Goal: Transaction & Acquisition: Download file/media

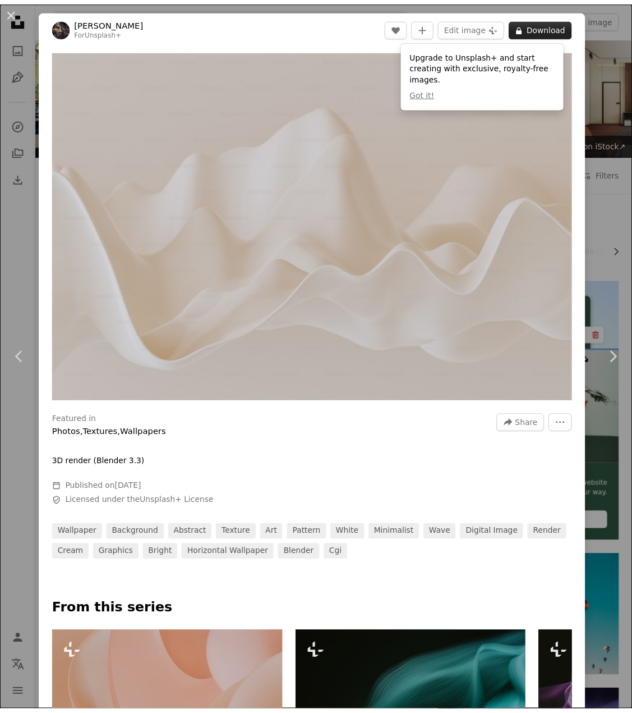
scroll to position [450, 0]
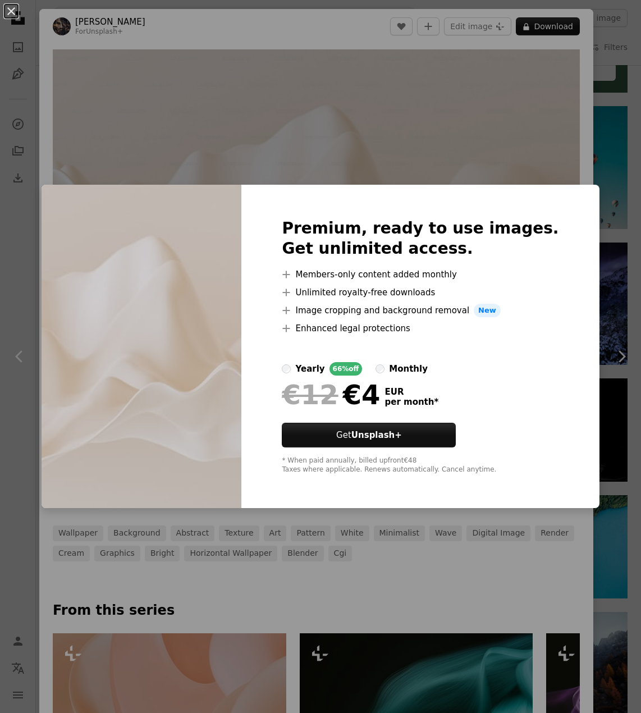
click at [520, 144] on div "An X shape Premium, ready to use images. Get unlimited access. A plus sign Memb…" at bounding box center [320, 356] width 641 height 713
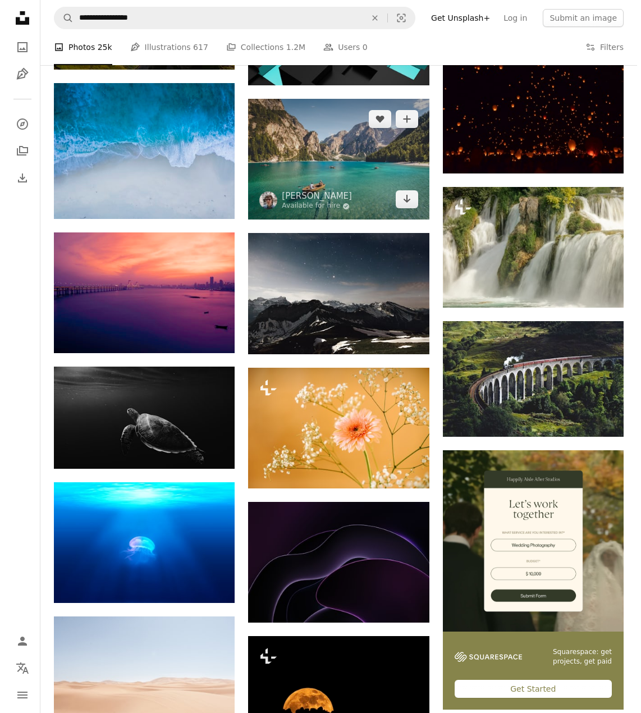
scroll to position [2133, 0]
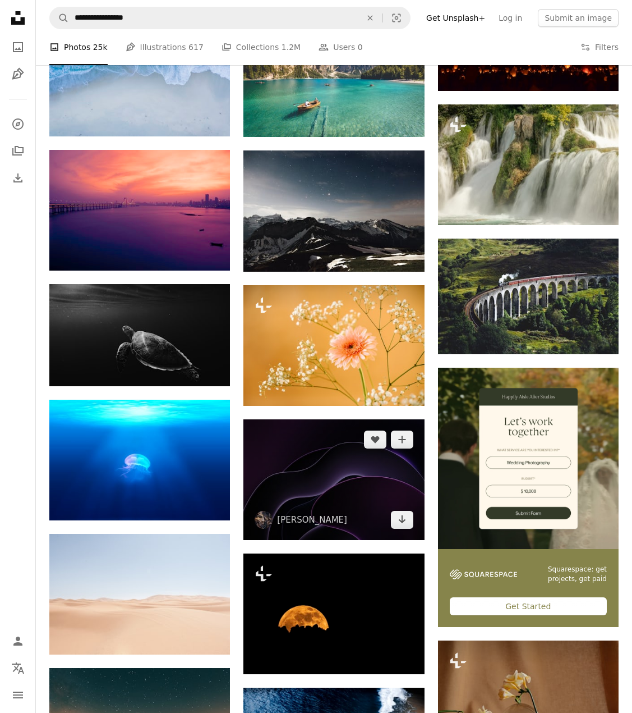
click at [360, 419] on img at bounding box center [334, 479] width 181 height 121
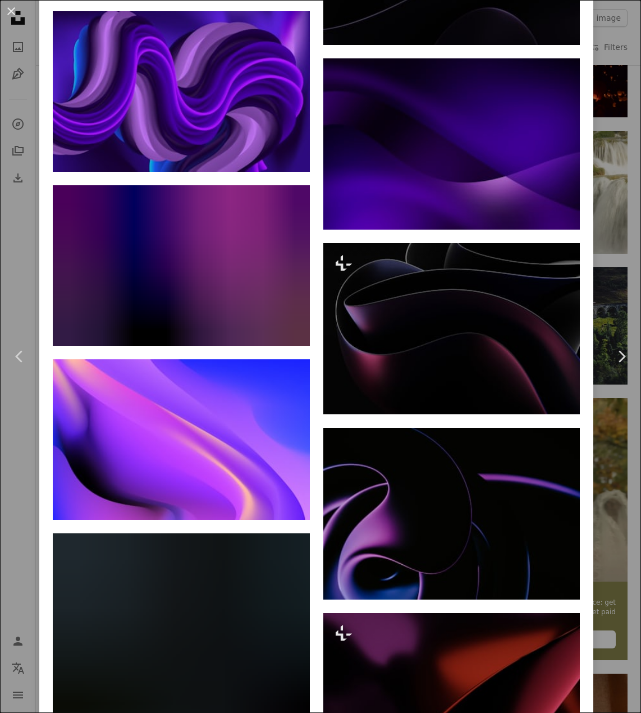
scroll to position [2020, 0]
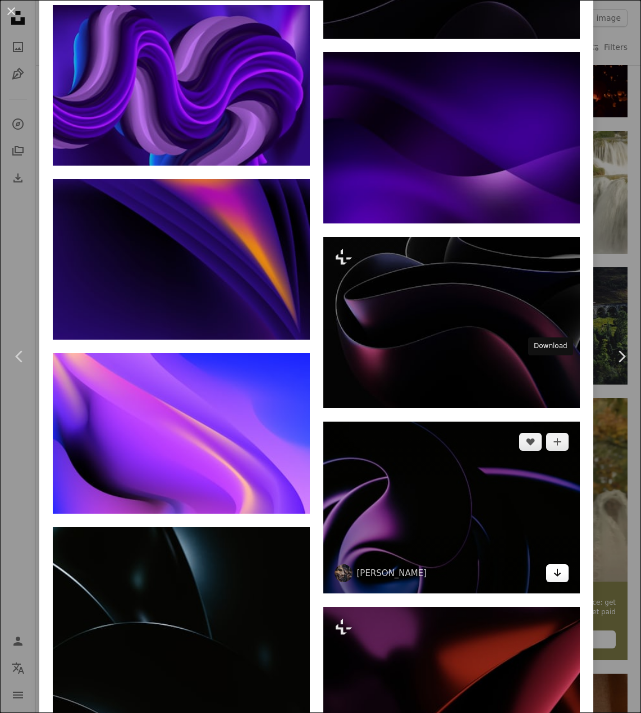
click at [554, 568] on icon "Download" at bounding box center [557, 572] width 7 height 8
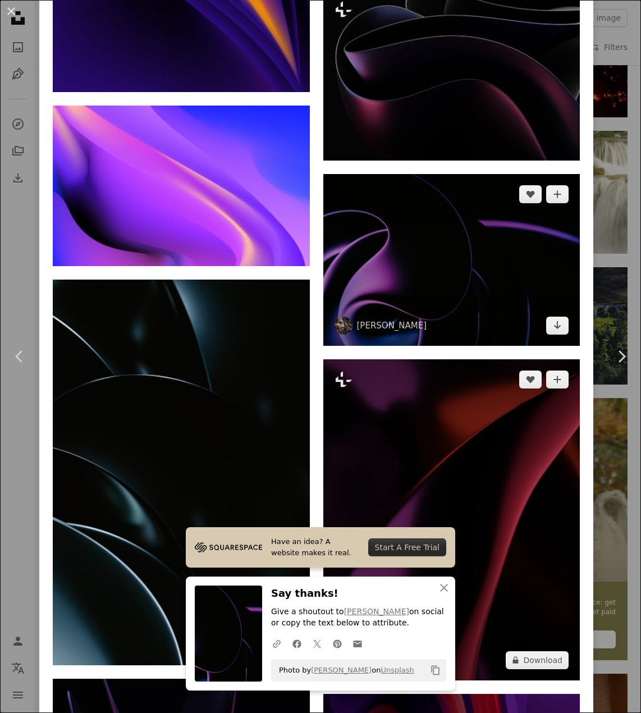
scroll to position [2301, 0]
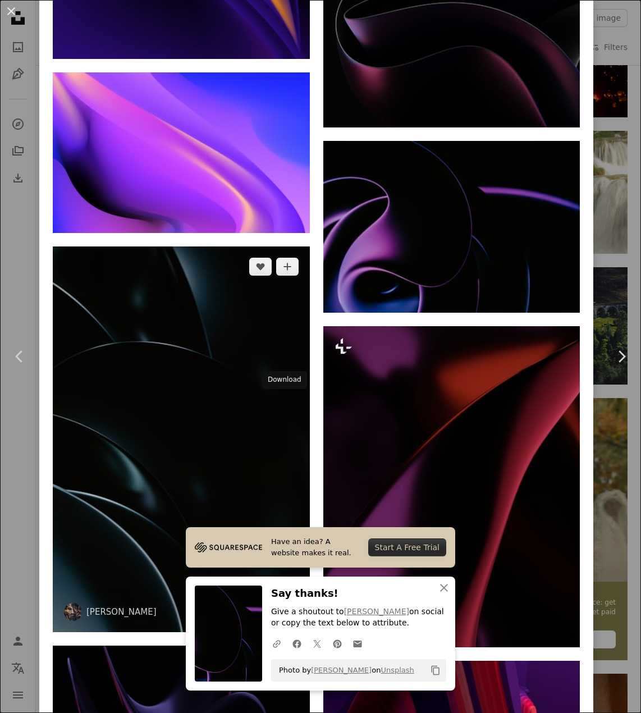
drag, startPoint x: 286, startPoint y: 402, endPoint x: 293, endPoint y: 400, distance: 7.1
click at [286, 604] on icon "Arrow pointing down" at bounding box center [287, 610] width 9 height 13
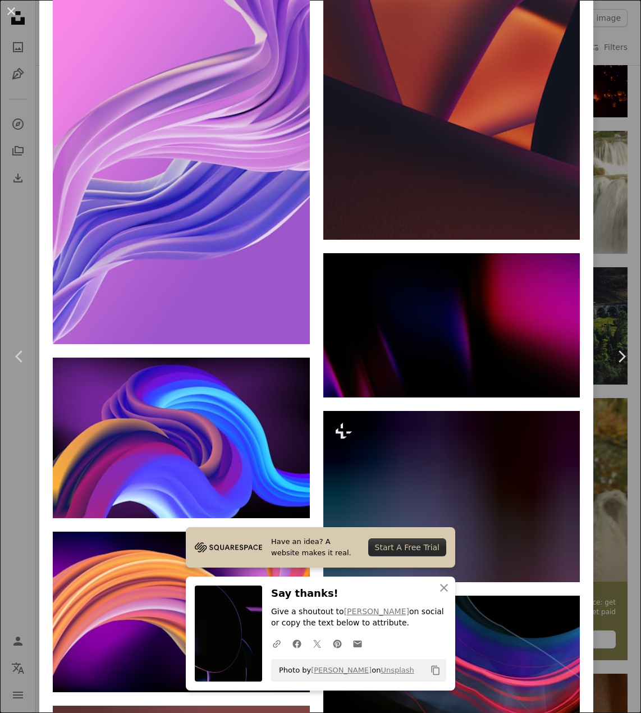
scroll to position [11175, 0]
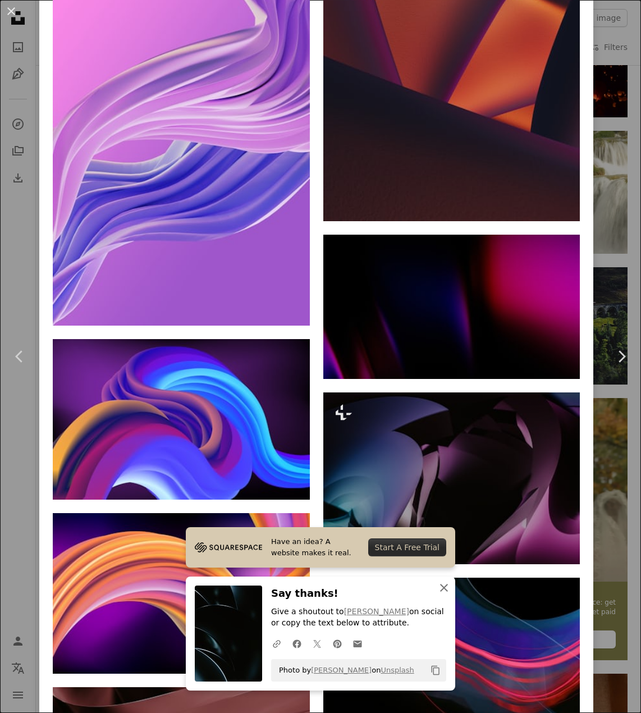
click at [444, 586] on icon "An X shape" at bounding box center [443, 587] width 13 height 13
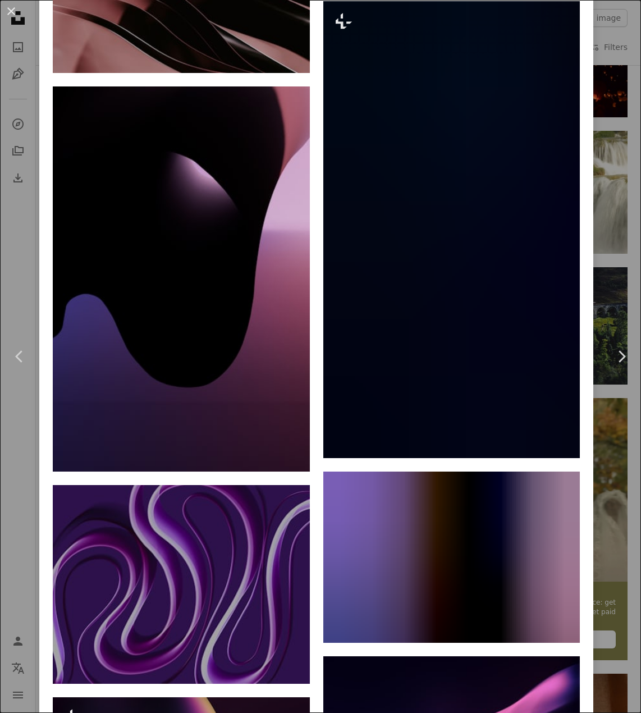
scroll to position [11961, 0]
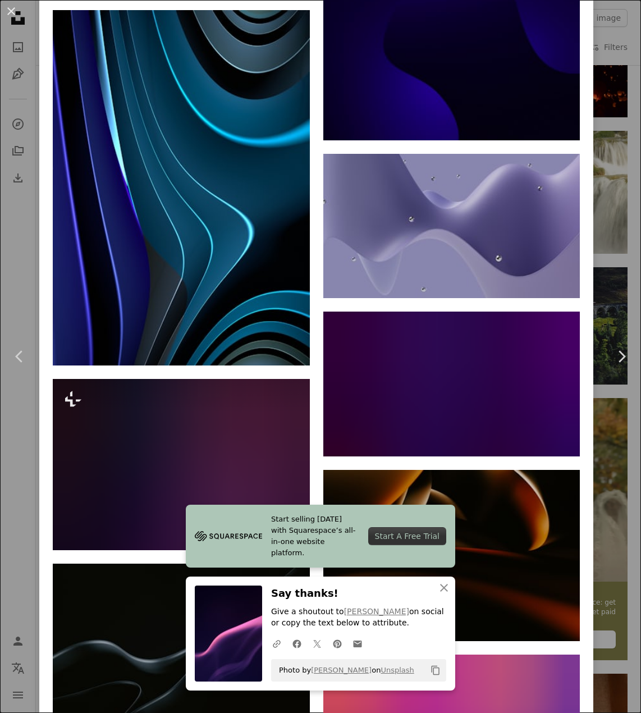
scroll to position [13212, 0]
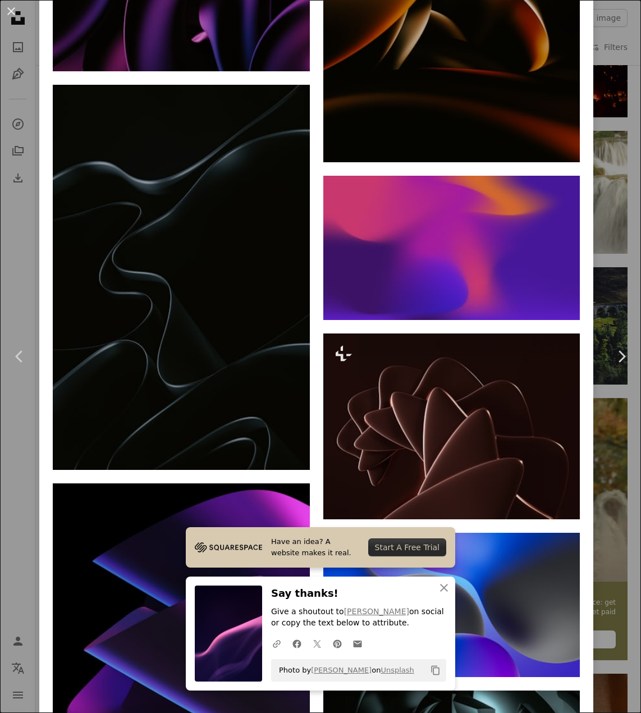
scroll to position [13941, 0]
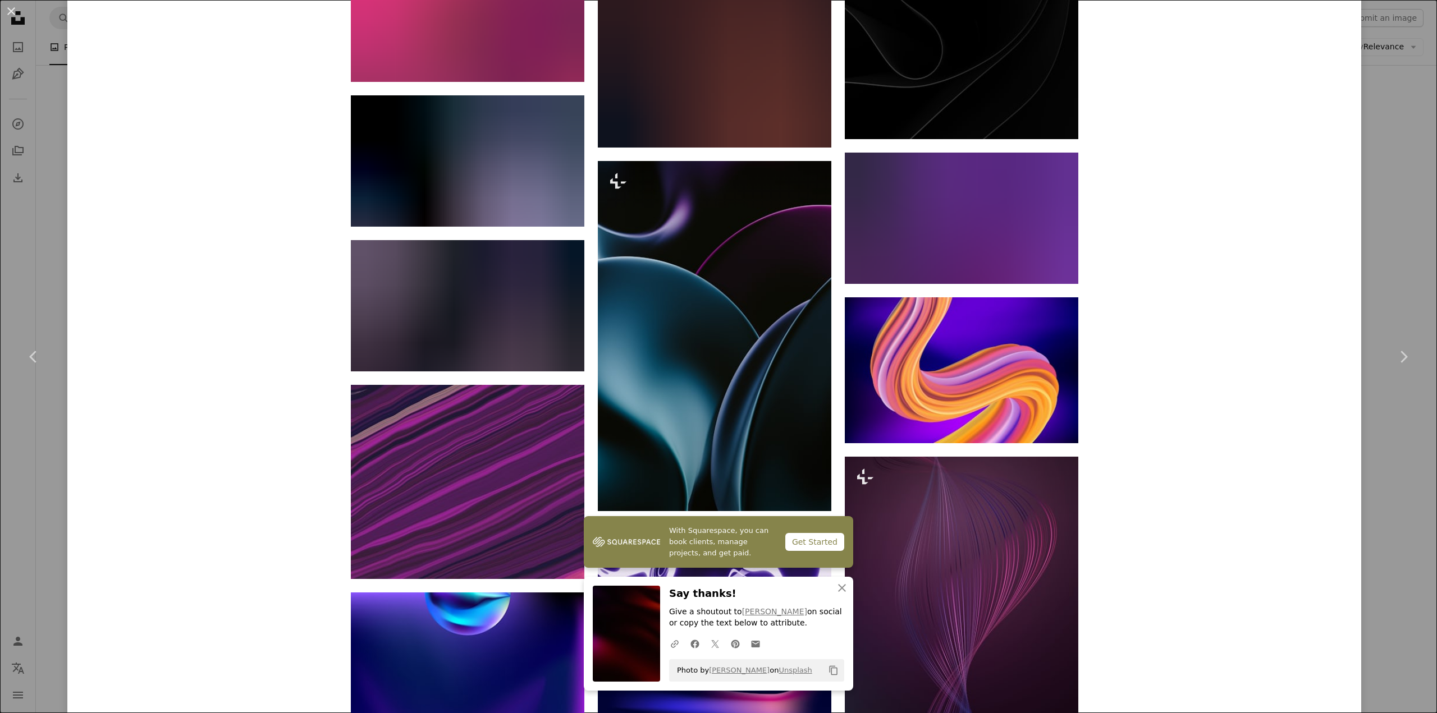
scroll to position [10717, 0]
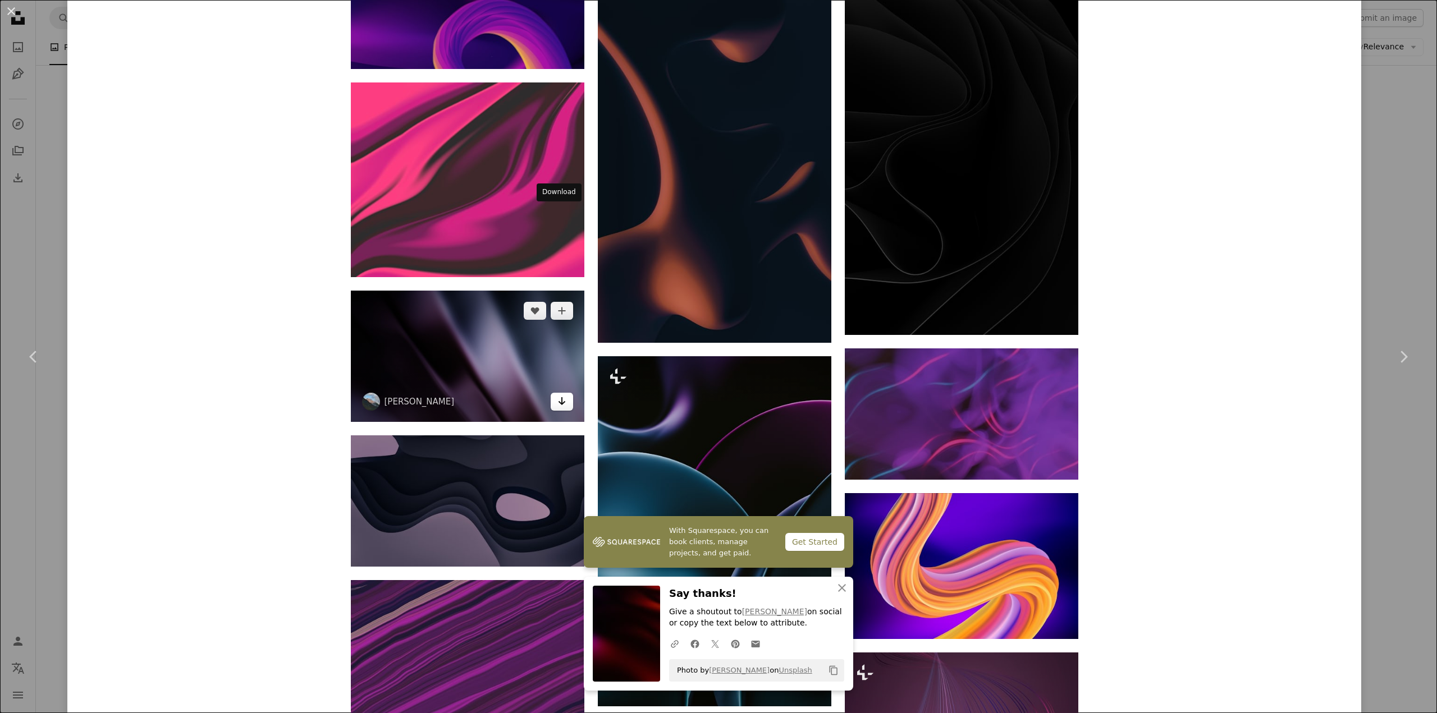
click at [558, 397] on icon "Download" at bounding box center [561, 401] width 7 height 8
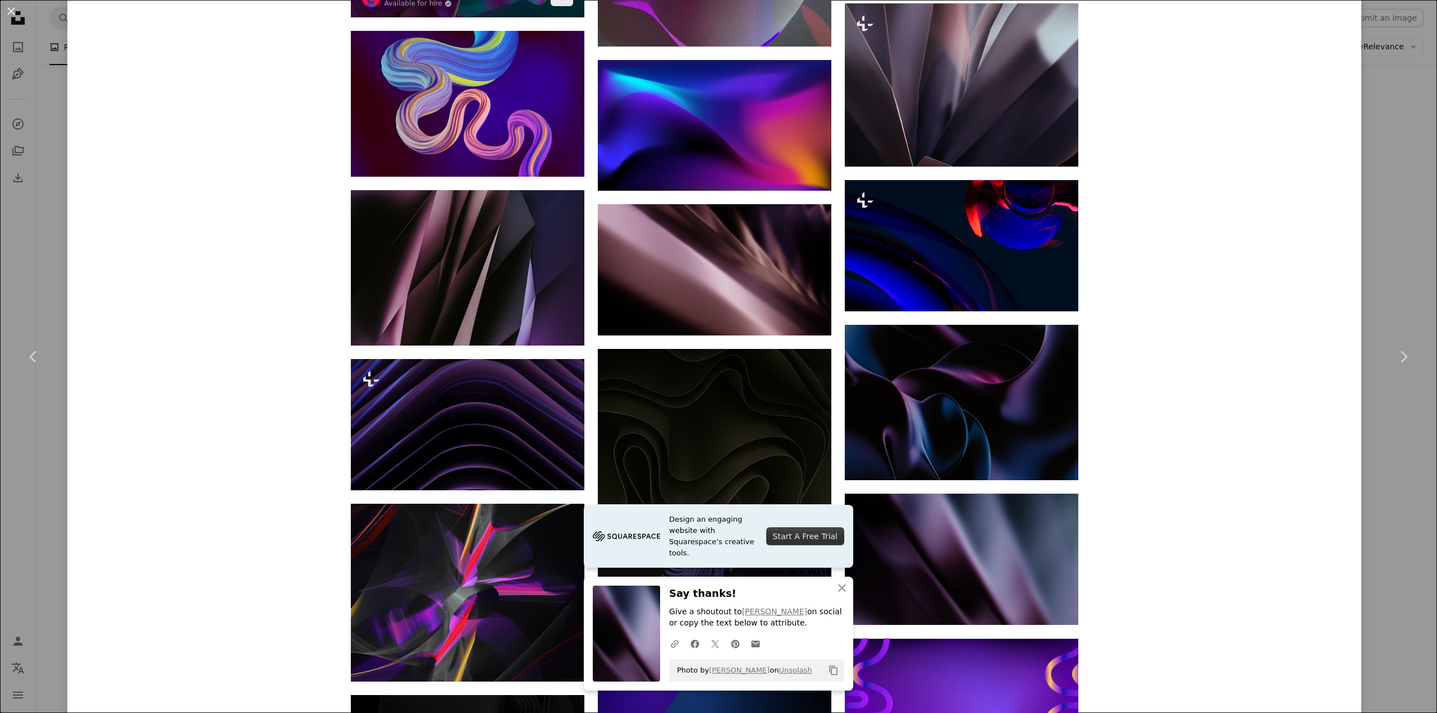
scroll to position [12007, 0]
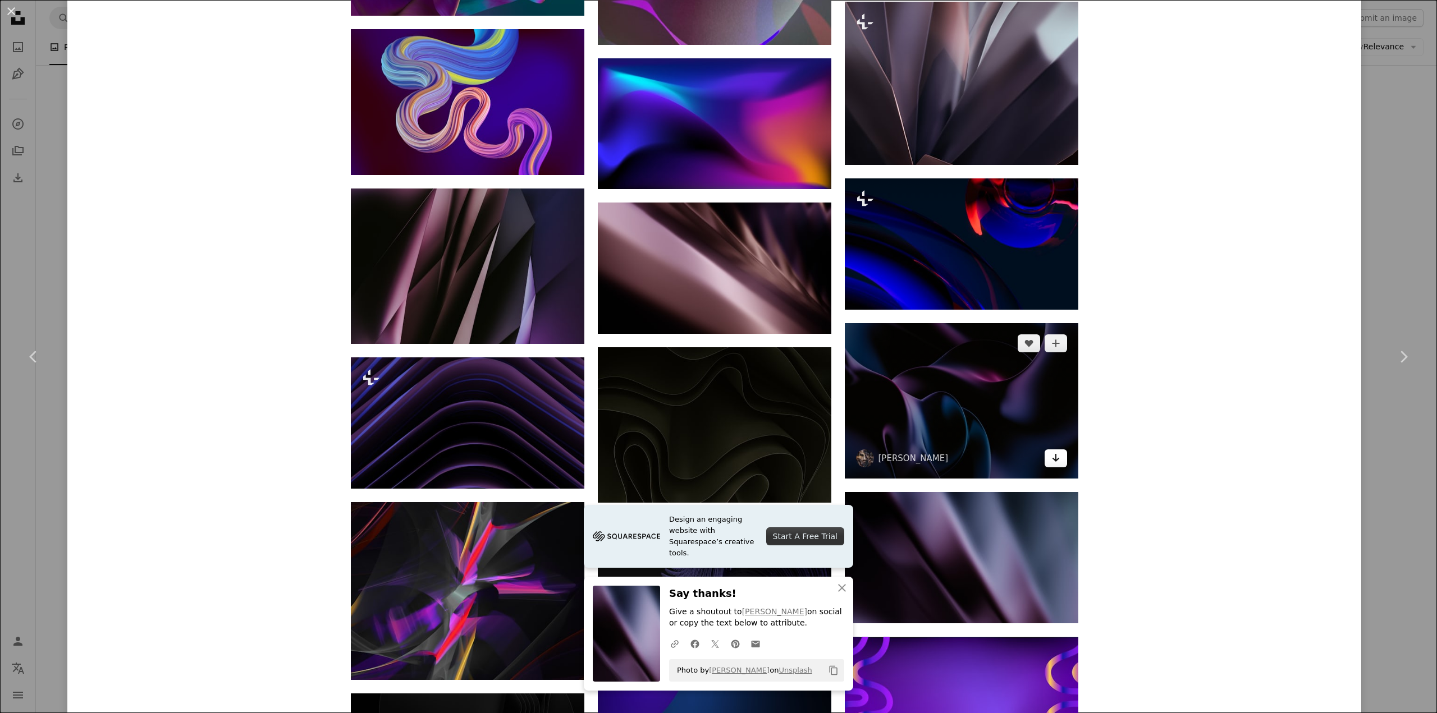
click at [640, 451] on icon "Arrow pointing down" at bounding box center [1055, 457] width 9 height 13
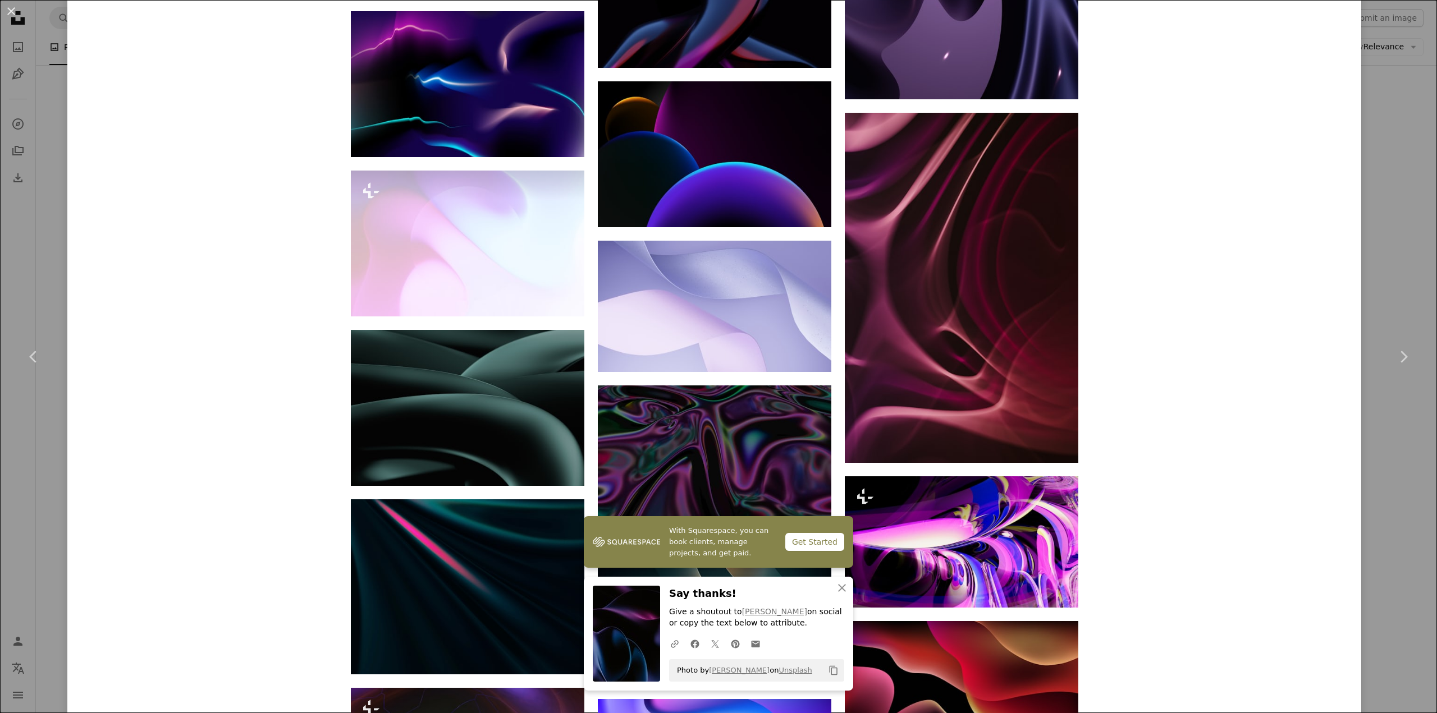
scroll to position [14508, 0]
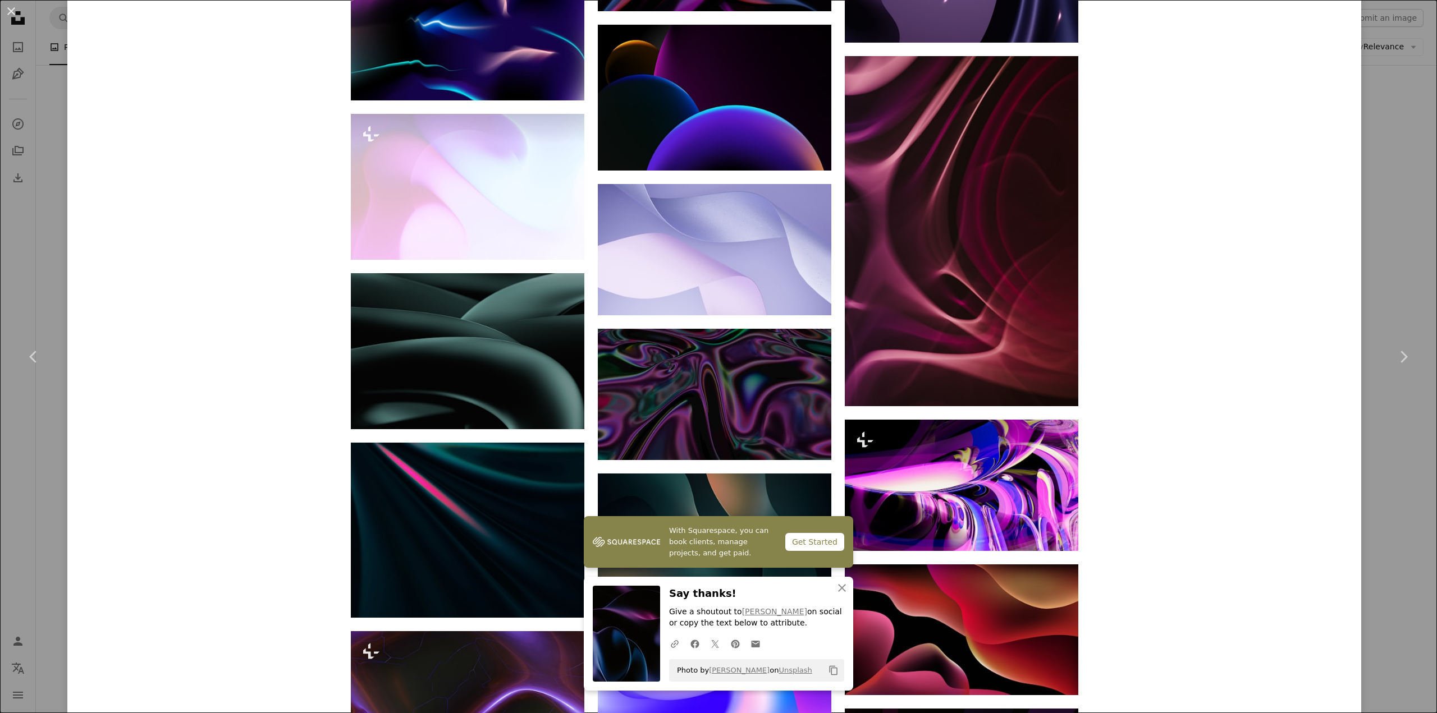
click at [640, 81] on div "An X shape Chevron left Chevron right [PERSON_NAME] pawel_czerwinski A heart A …" at bounding box center [718, 356] width 1437 height 713
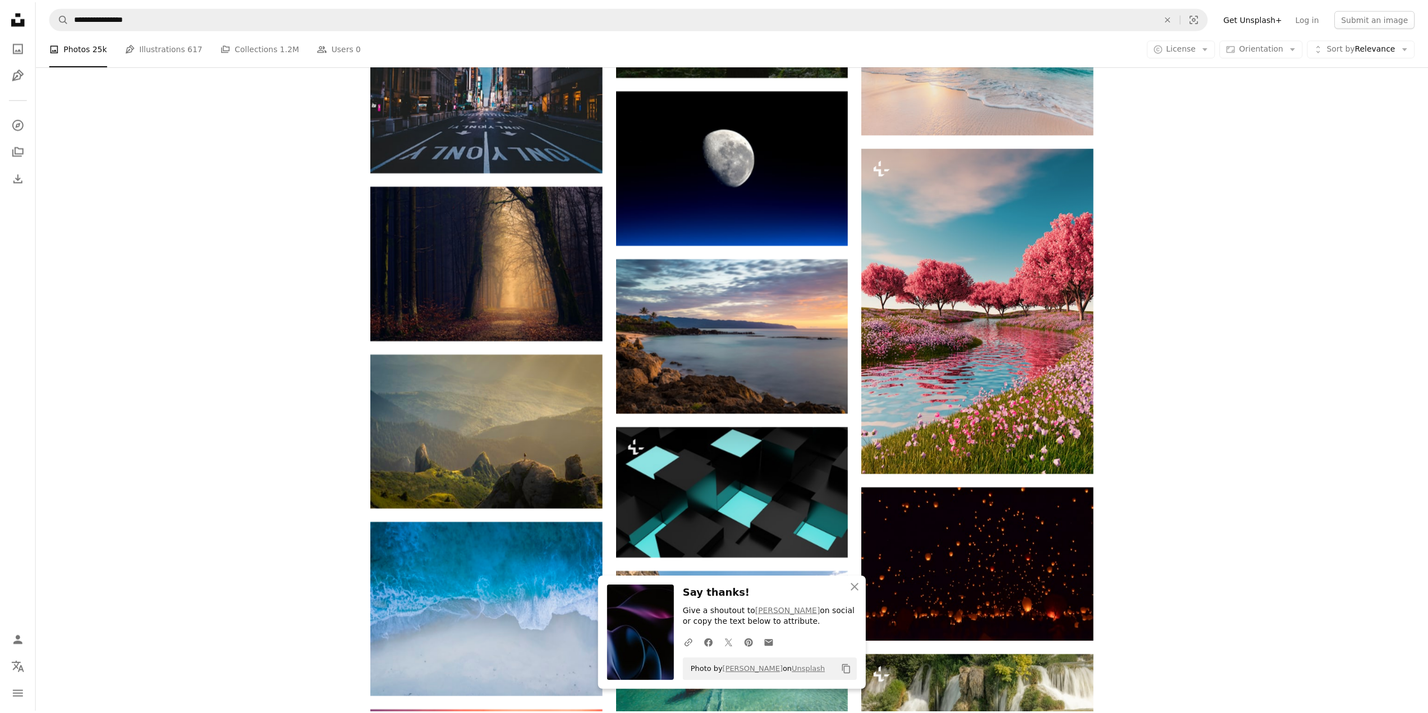
scroll to position [2133, 0]
